Goal: Information Seeking & Learning: Learn about a topic

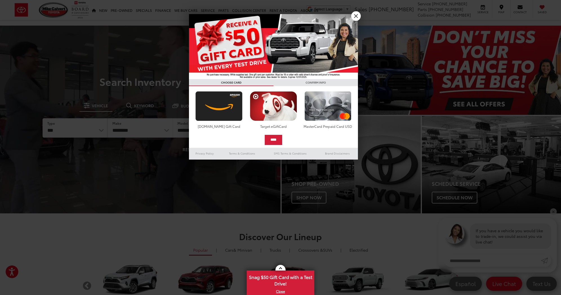
click at [354, 17] on link "X" at bounding box center [356, 16] width 10 height 10
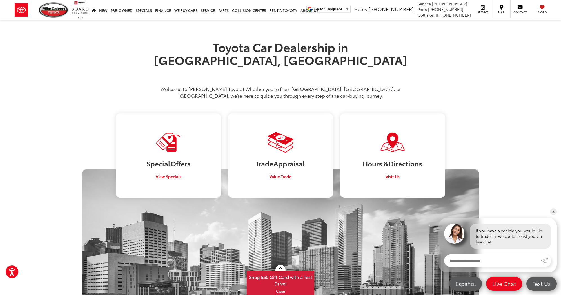
scroll to position [292, 0]
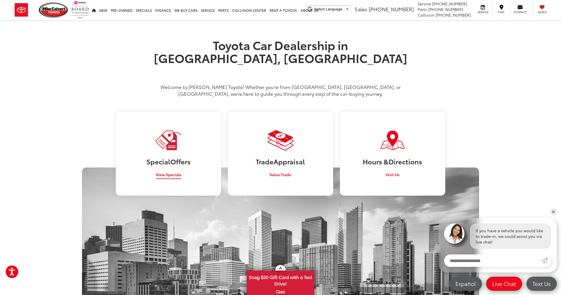
click at [171, 172] on span "View Specials" at bounding box center [169, 175] width 26 height 6
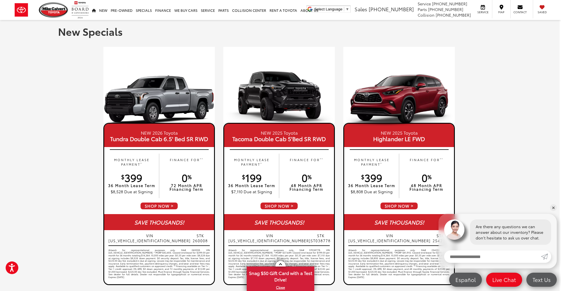
scroll to position [0, 1]
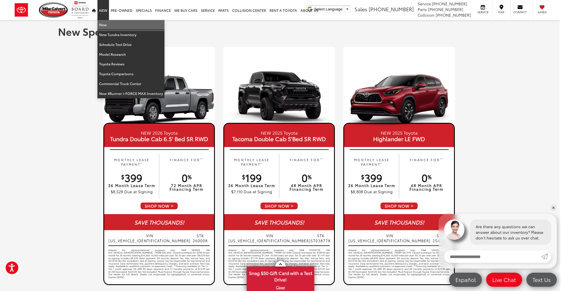
click at [102, 22] on link "New" at bounding box center [130, 25] width 67 height 10
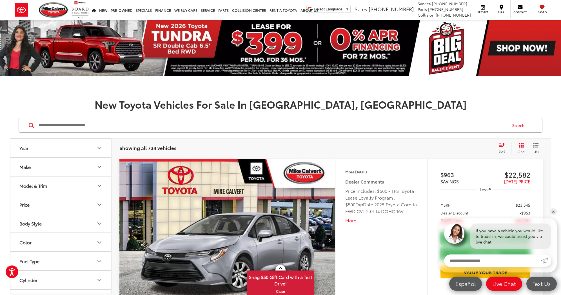
click at [100, 145] on div "Year" at bounding box center [99, 148] width 7 height 7
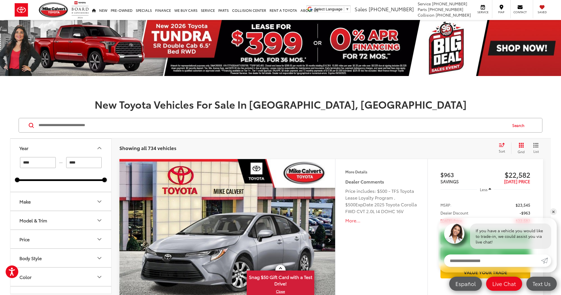
click at [50, 159] on input "****" at bounding box center [38, 162] width 36 height 11
click at [44, 166] on input "****" at bounding box center [38, 162] width 36 height 11
type input "****"
click at [98, 220] on icon "Model & Trim" at bounding box center [99, 221] width 3 height 2
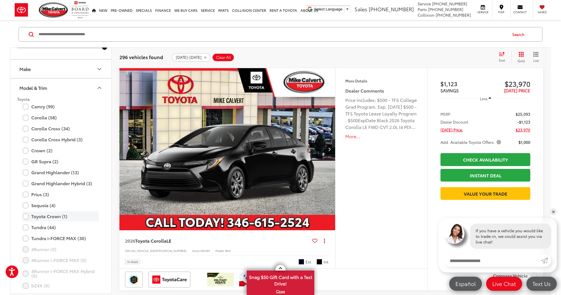
scroll to position [43, 0]
click at [27, 170] on label "Grand Highlander (13)" at bounding box center [61, 171] width 76 height 10
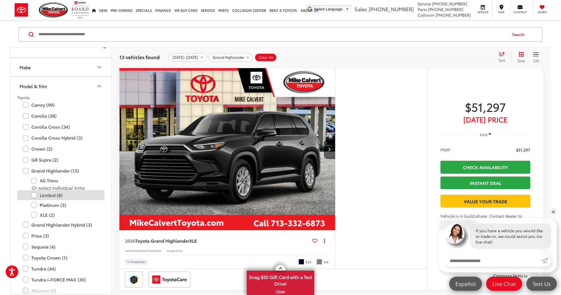
click at [35, 195] on label "Limited (8)" at bounding box center [65, 195] width 68 height 10
click at [35, 204] on label "Platinum (3)" at bounding box center [65, 205] width 68 height 10
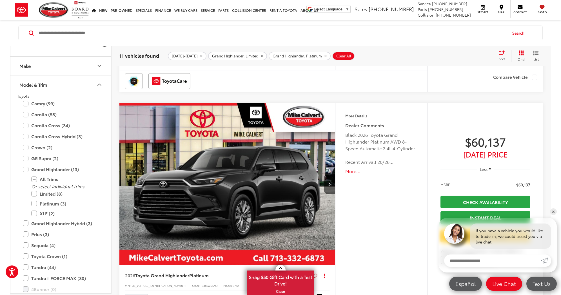
scroll to position [1924, 0]
click at [350, 170] on button "More..." at bounding box center [381, 171] width 72 height 6
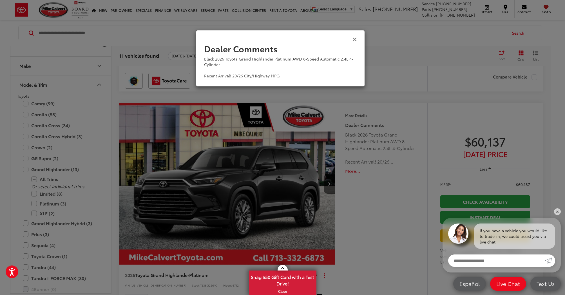
click at [353, 41] on icon "Close" at bounding box center [355, 39] width 5 height 6
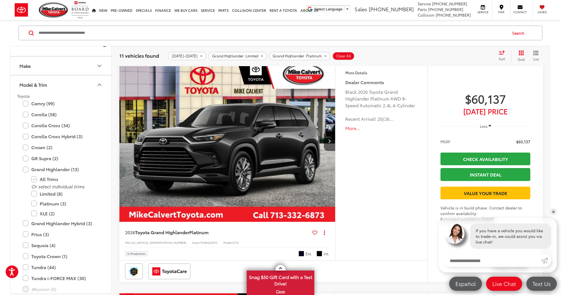
scroll to position [0, 0]
click at [327, 139] on button "Next image" at bounding box center [329, 141] width 11 height 20
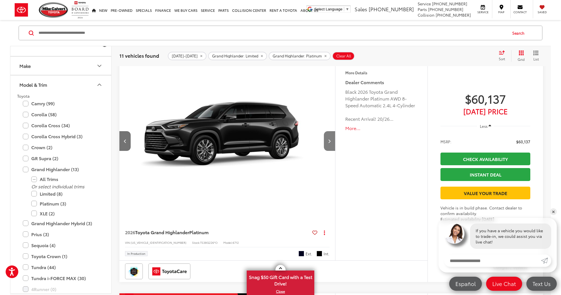
click at [327, 139] on button "Next image" at bounding box center [329, 141] width 11 height 20
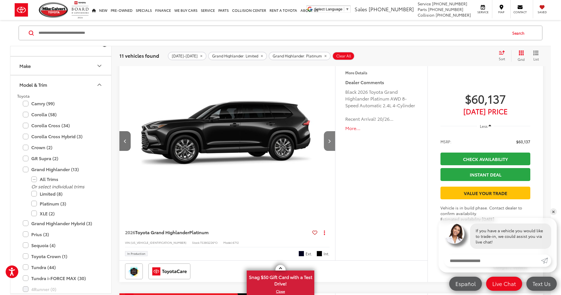
click at [327, 139] on button "Next image" at bounding box center [329, 141] width 11 height 20
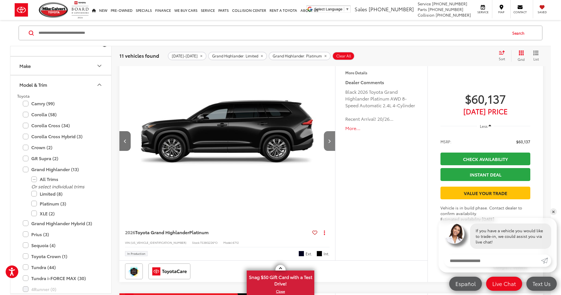
click at [327, 139] on button "Next image" at bounding box center [329, 141] width 11 height 20
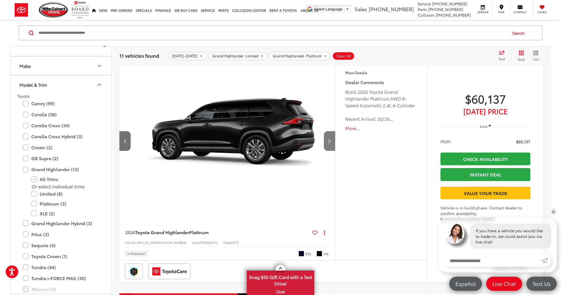
click at [327, 139] on button "Next image" at bounding box center [329, 141] width 11 height 20
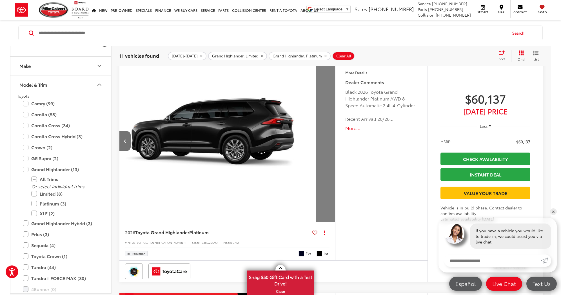
scroll to position [0, 1080]
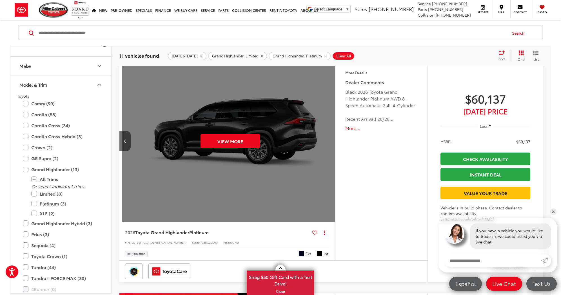
click at [327, 139] on div "View More" at bounding box center [230, 141] width 217 height 162
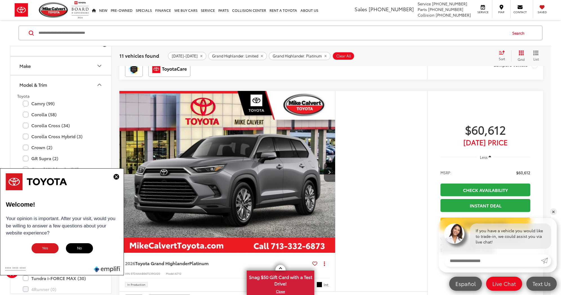
scroll to position [2418, 0]
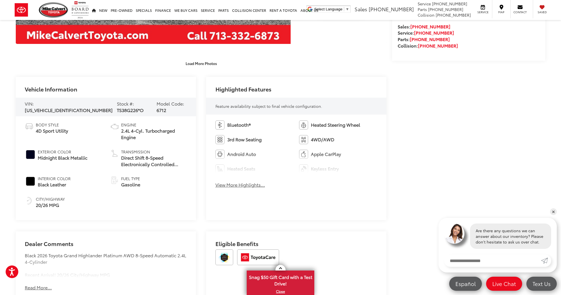
scroll to position [201, 0]
